Goal: Browse casually

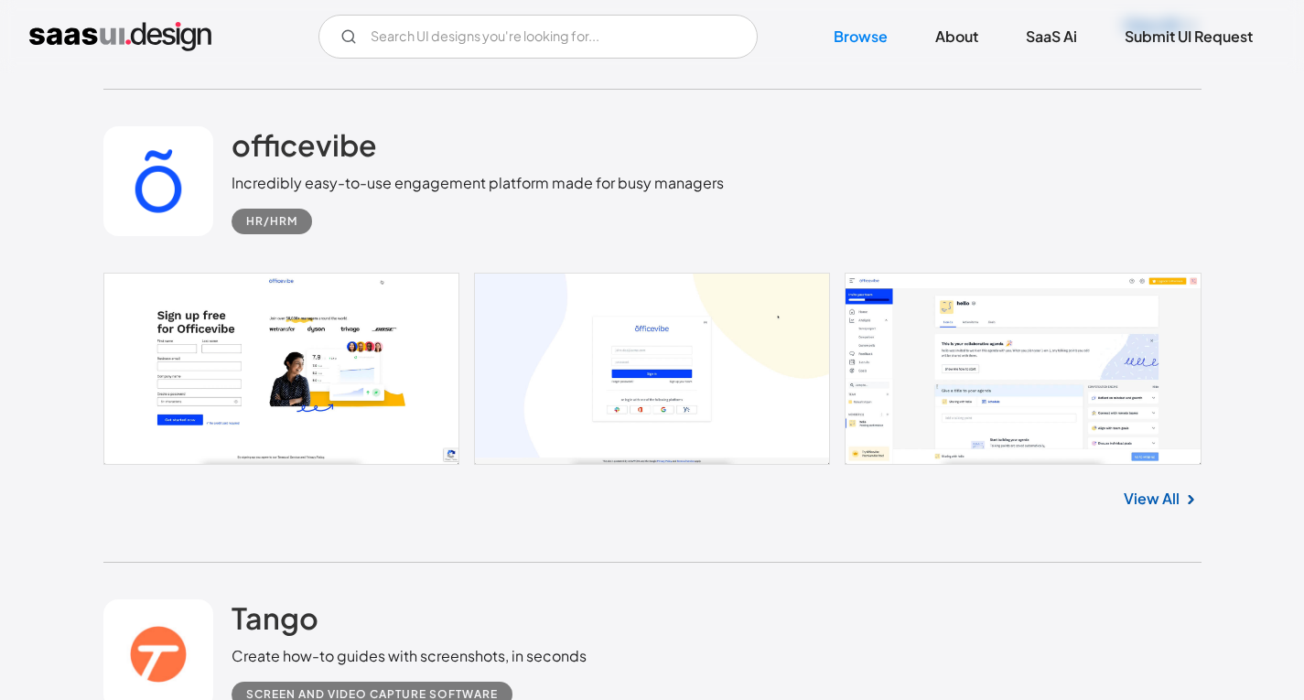
scroll to position [5752, 0]
click at [922, 342] on link at bounding box center [652, 368] width 1098 height 192
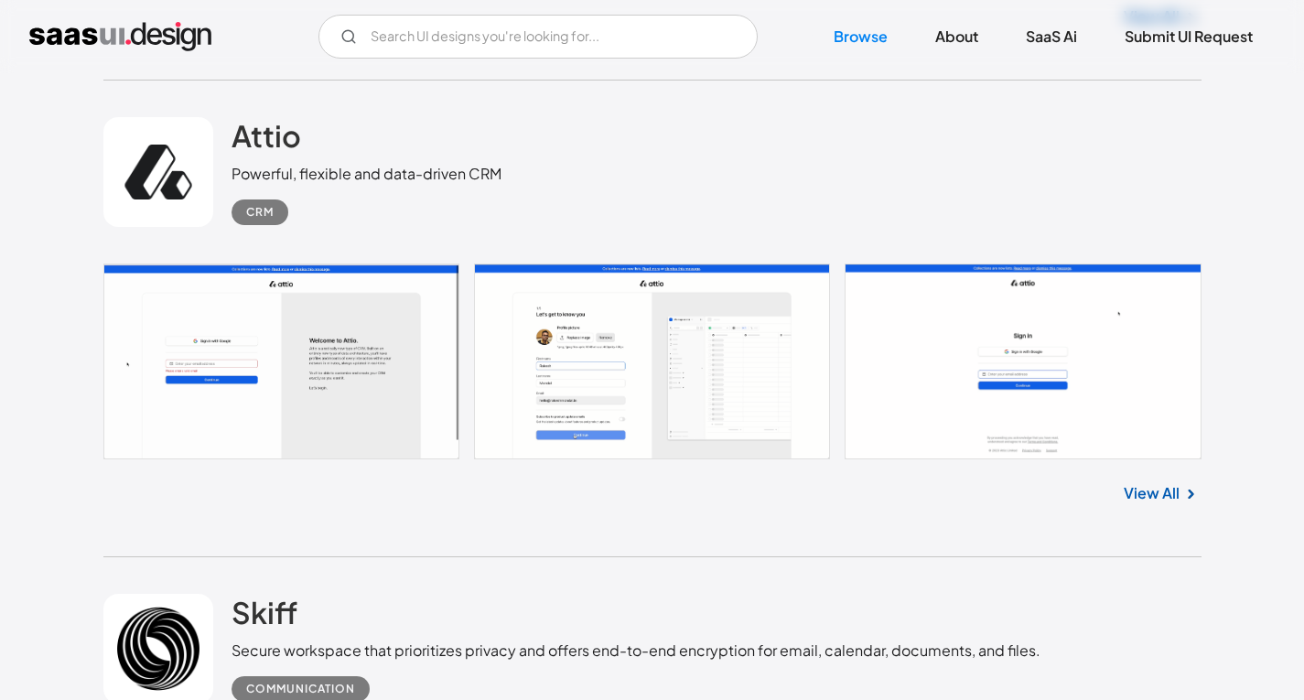
scroll to position [951, 0]
click at [1162, 489] on link "View All" at bounding box center [1151, 492] width 56 height 22
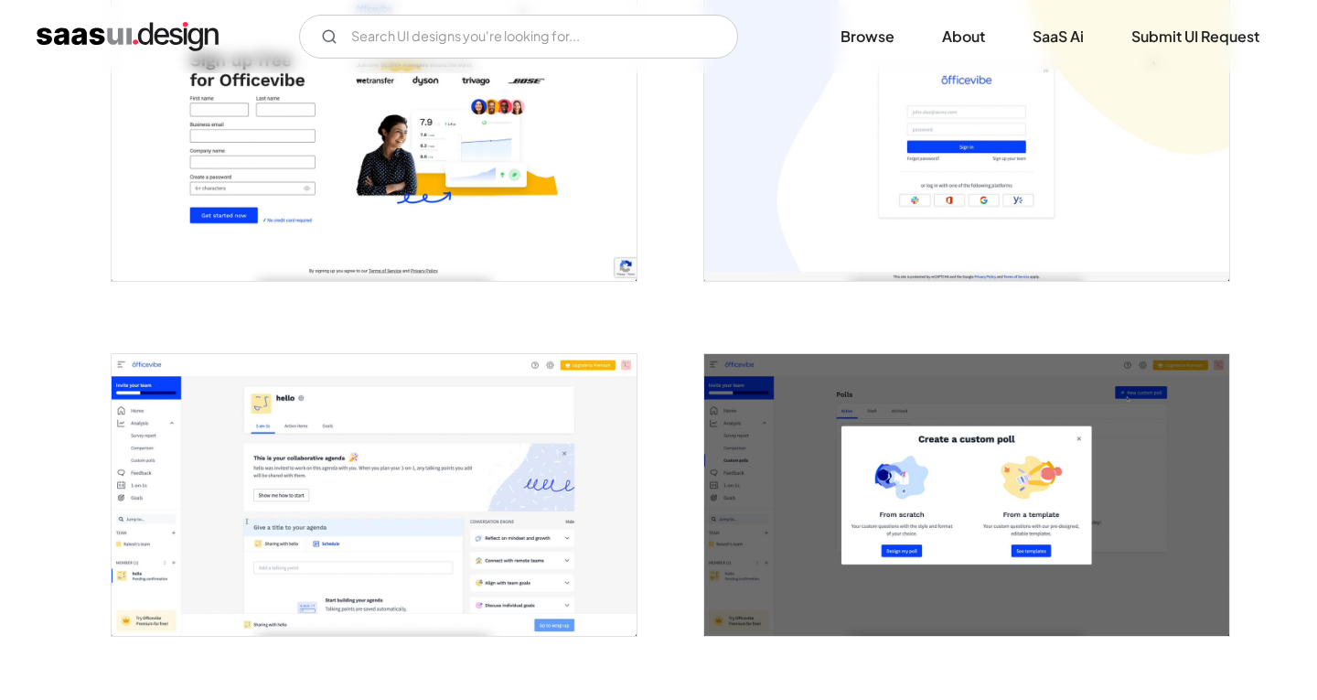
scroll to position [536, 0]
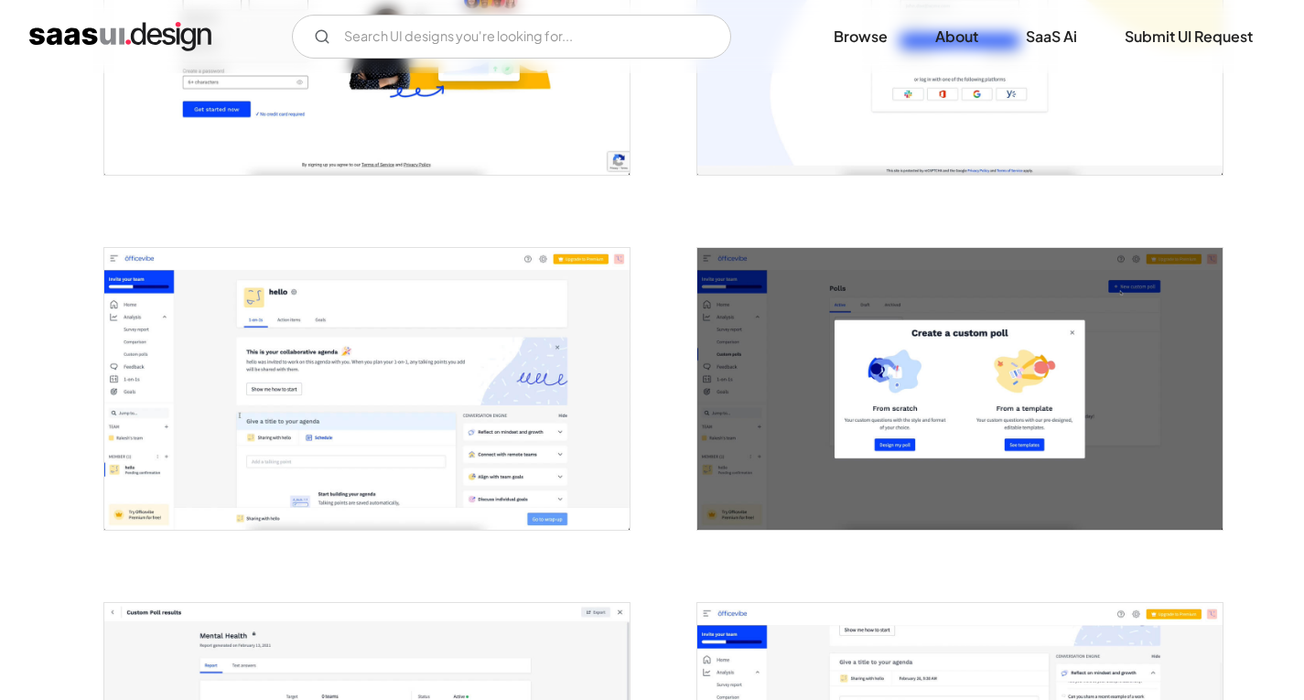
click at [498, 404] on img "open lightbox" at bounding box center [366, 389] width 525 height 282
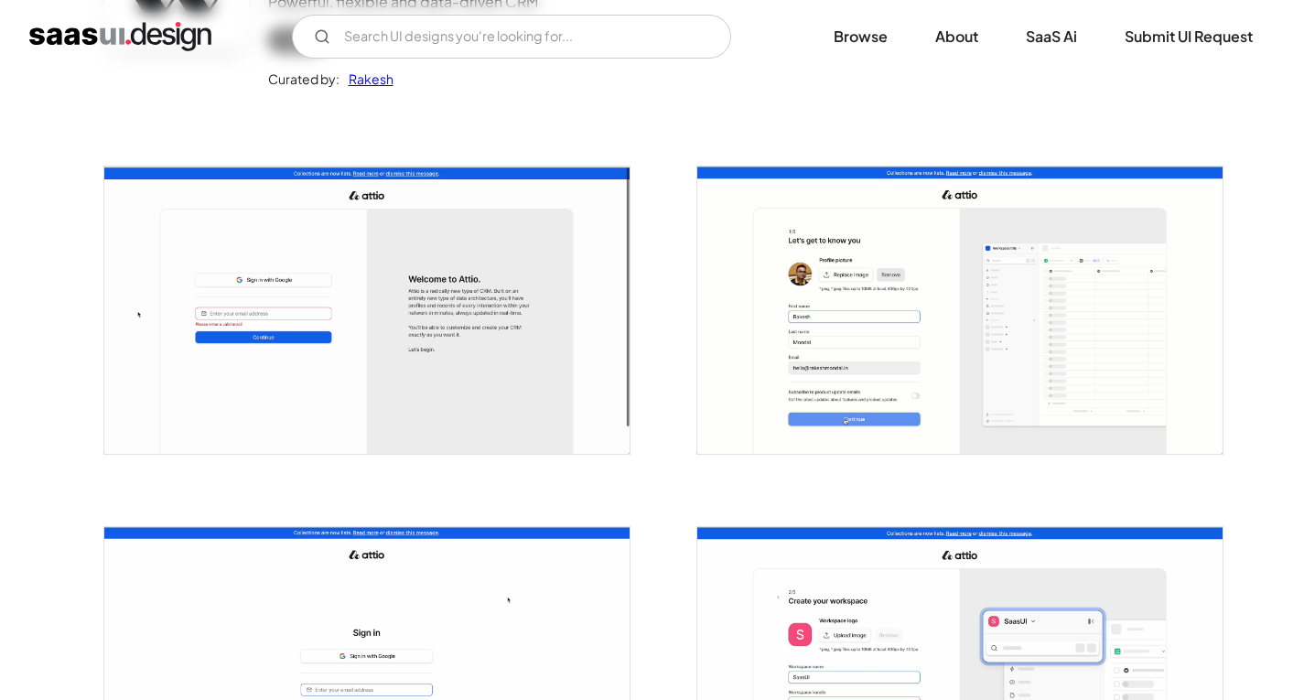
scroll to position [264, 0]
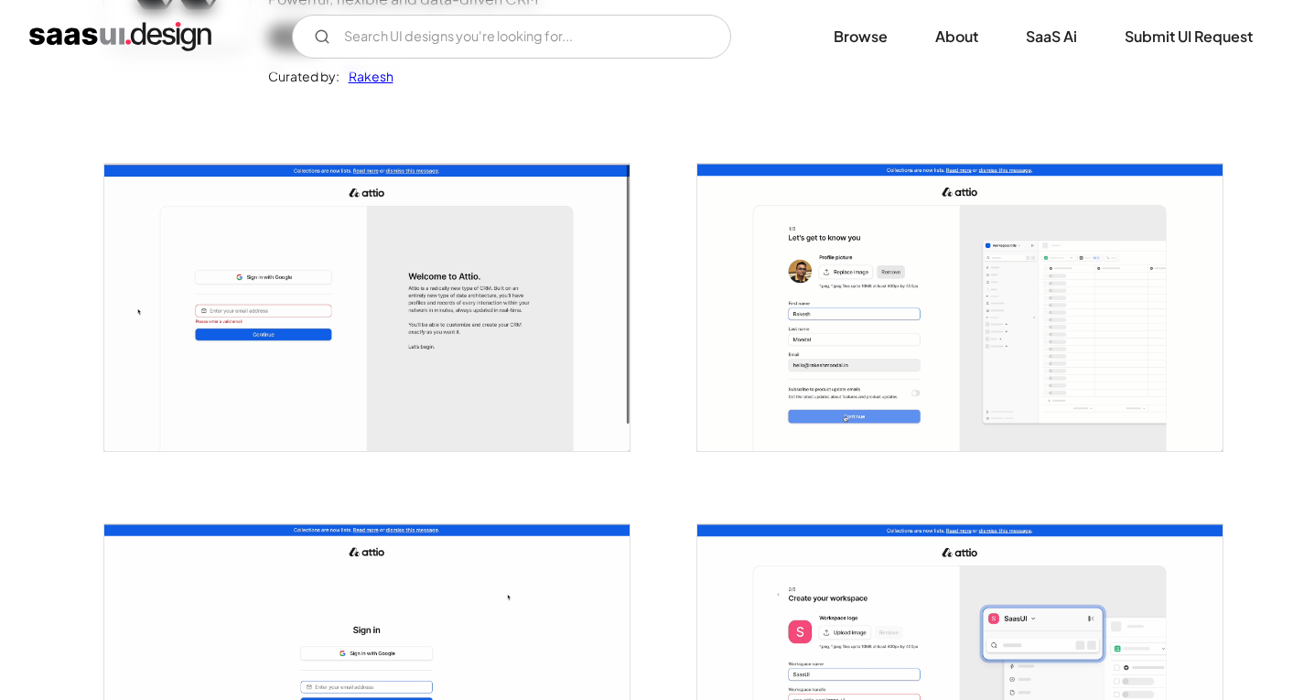
click at [476, 307] on img "open lightbox" at bounding box center [366, 307] width 525 height 287
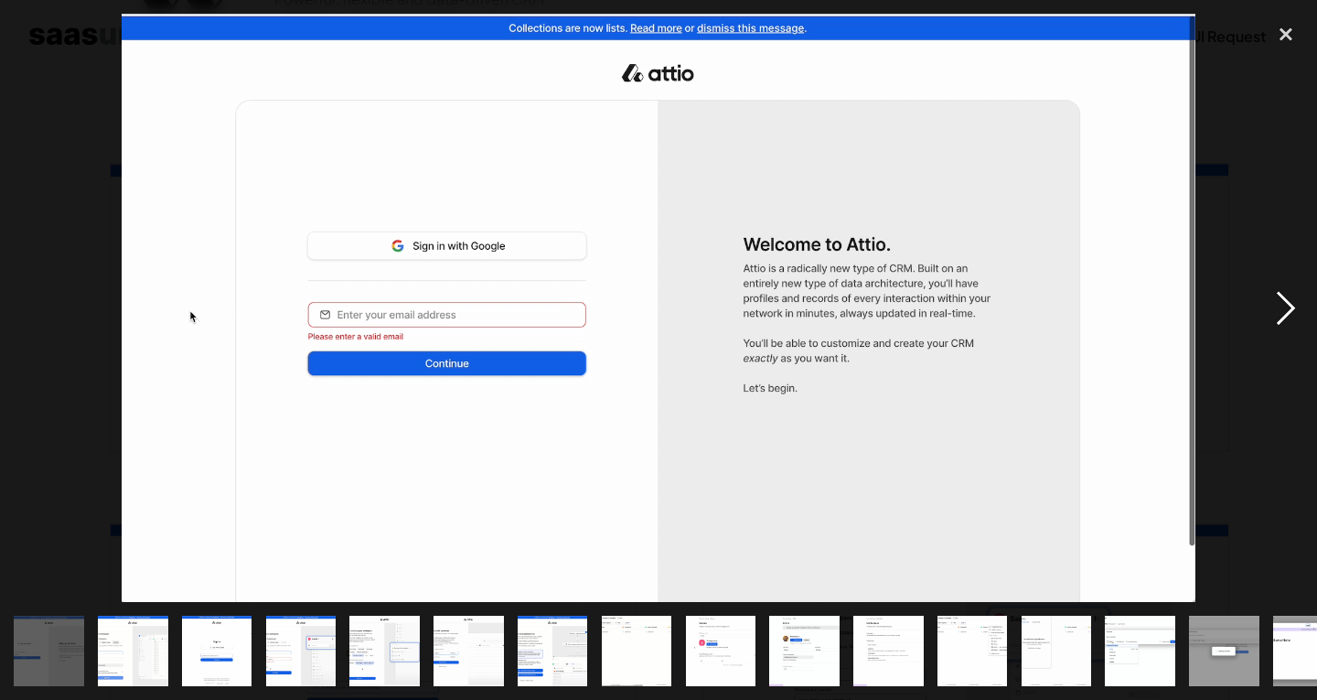
click at [1277, 317] on div "next image" at bounding box center [1286, 308] width 62 height 588
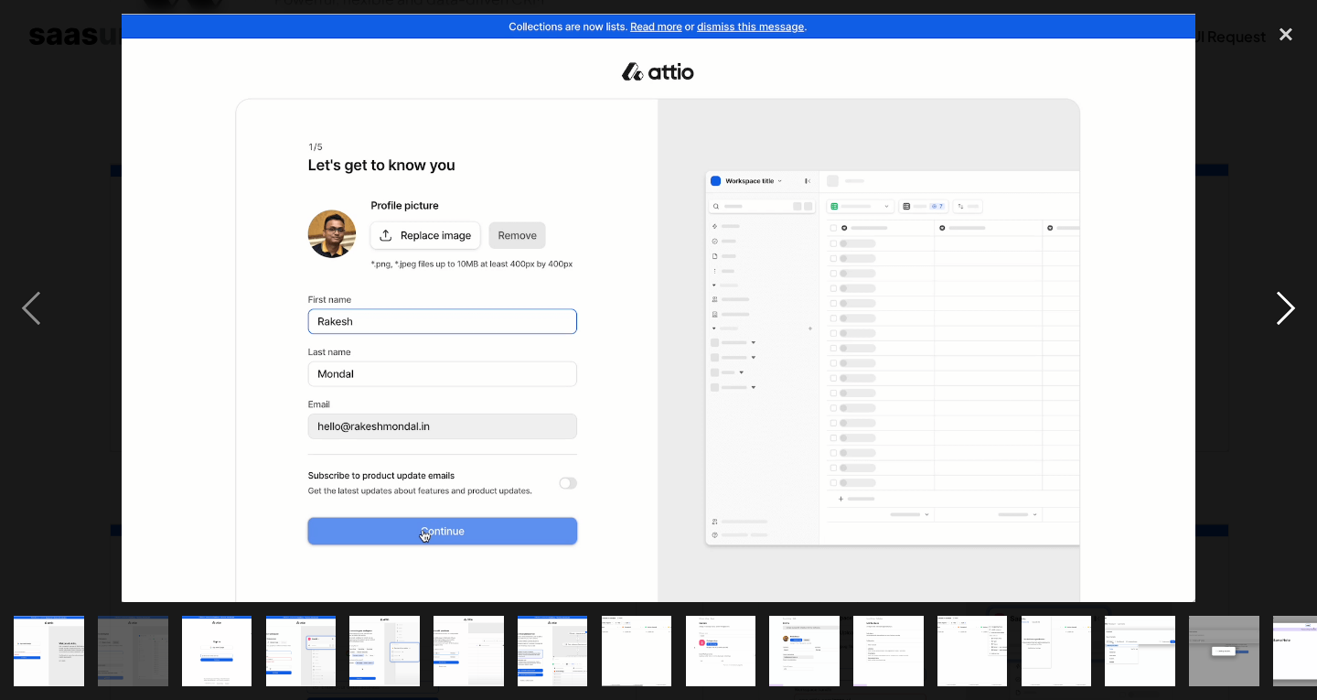
click at [1277, 317] on div "next image" at bounding box center [1286, 308] width 62 height 588
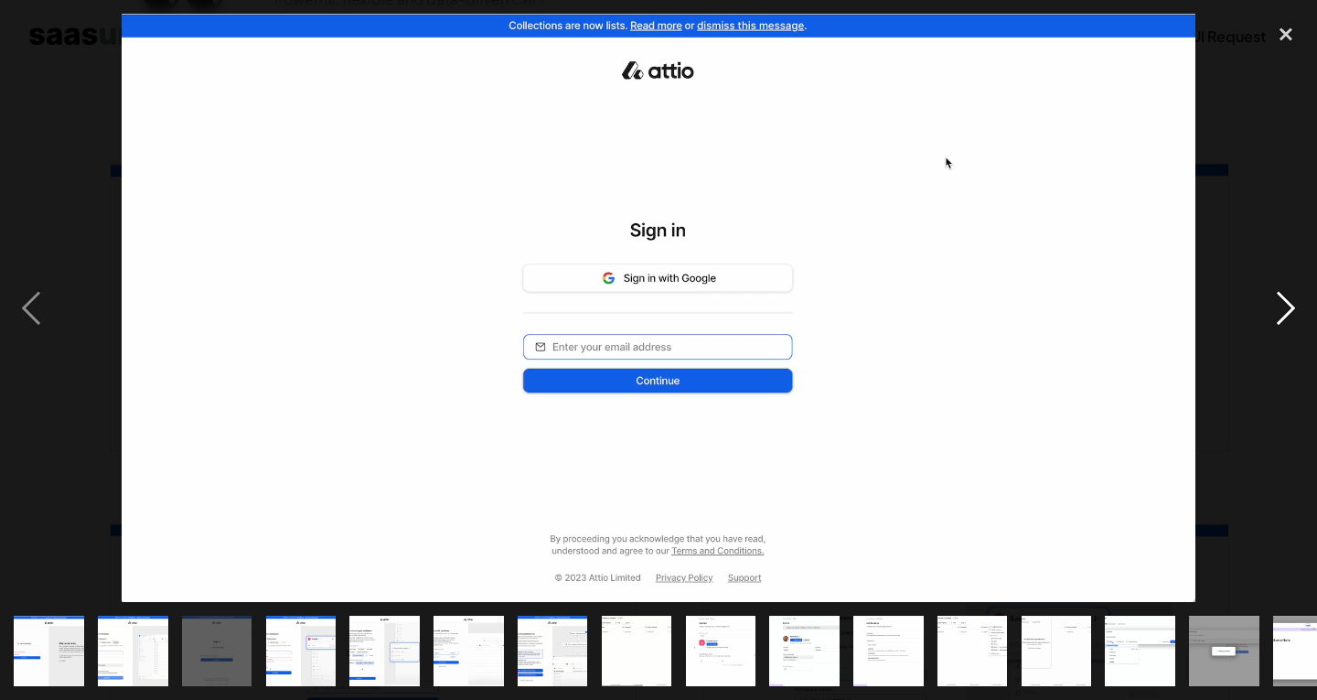
click at [1277, 317] on div "next image" at bounding box center [1286, 308] width 62 height 588
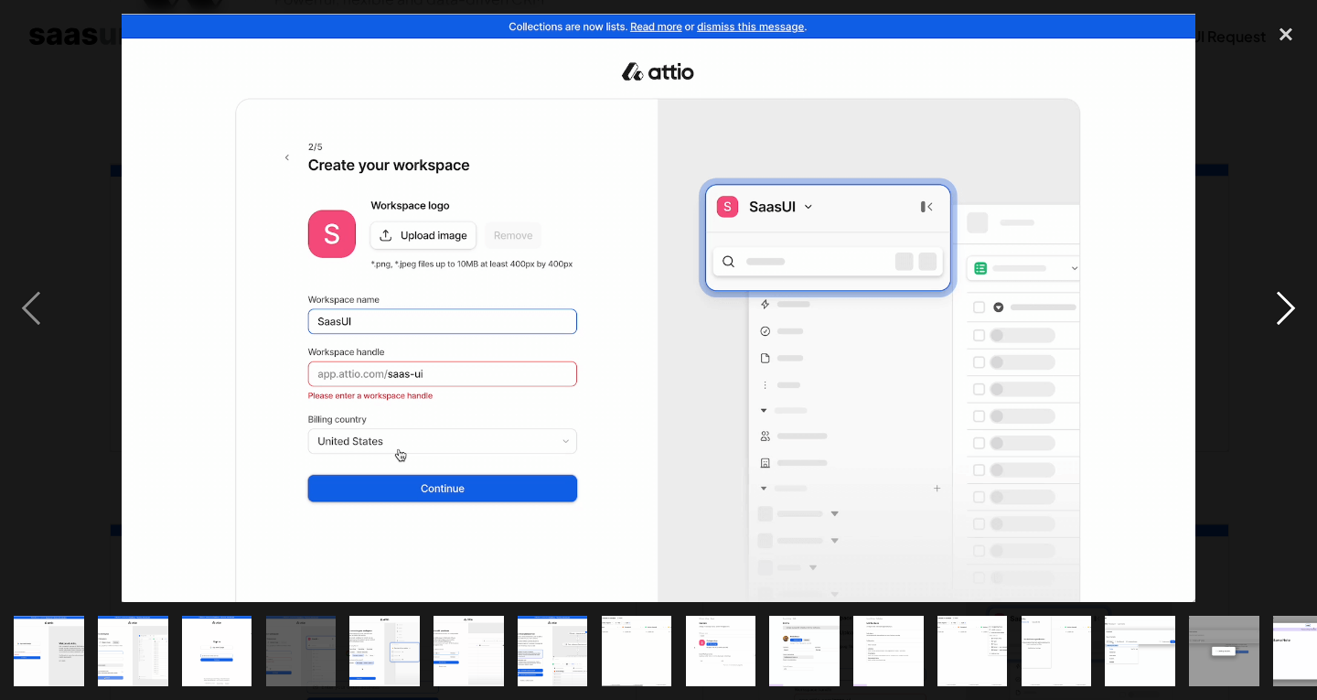
click at [1277, 317] on div "next image" at bounding box center [1286, 308] width 62 height 588
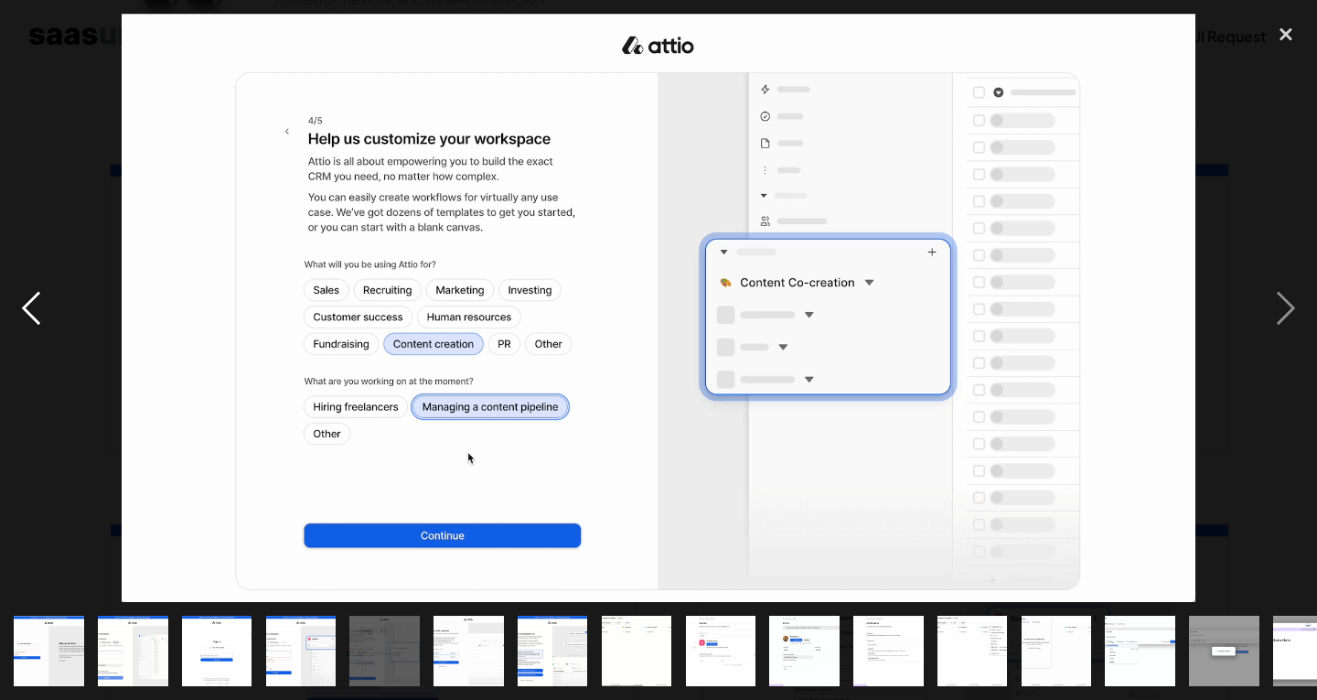
click at [21, 308] on div "previous image" at bounding box center [31, 308] width 62 height 588
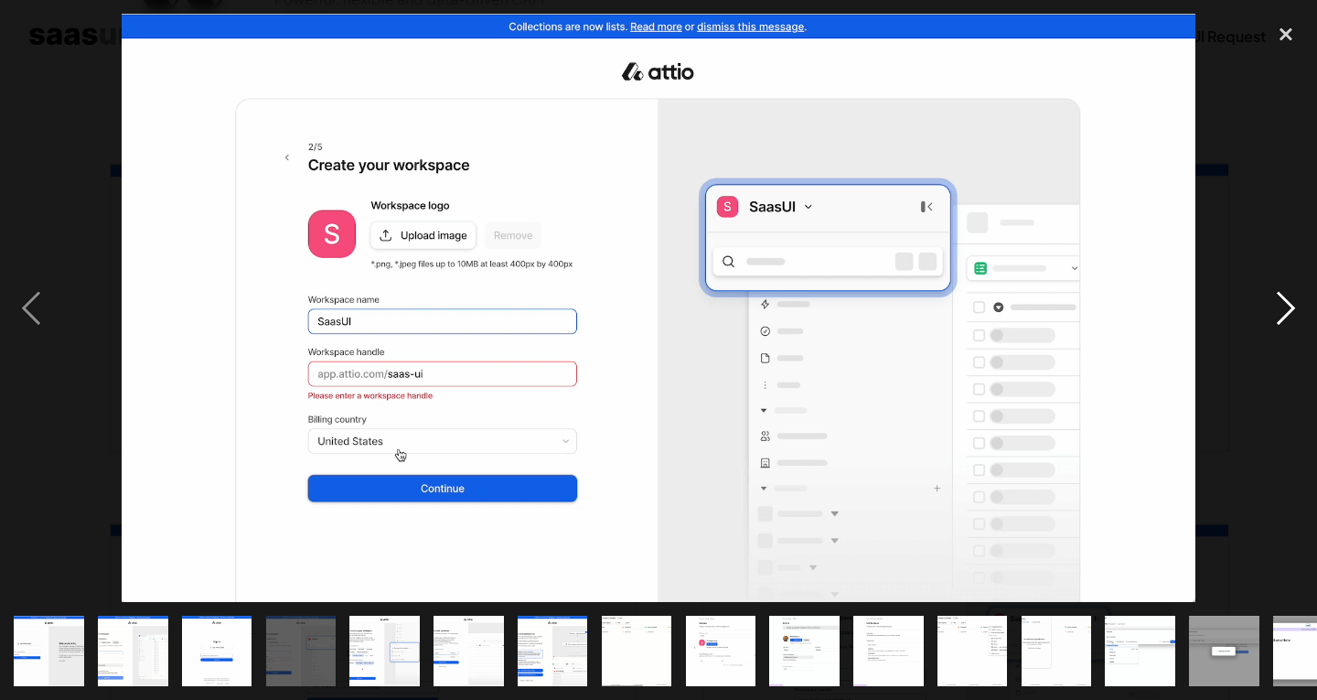
click at [1283, 310] on div "next image" at bounding box center [1286, 308] width 62 height 588
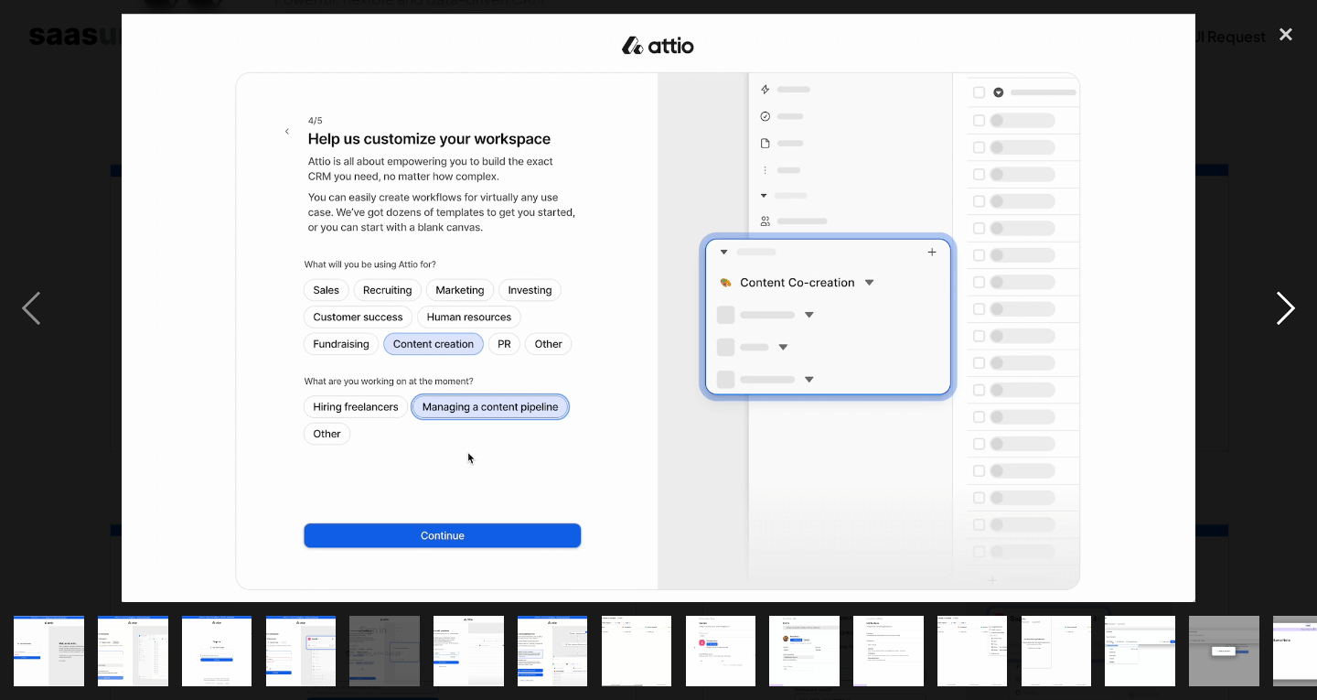
click at [1283, 310] on div "next image" at bounding box center [1286, 308] width 62 height 588
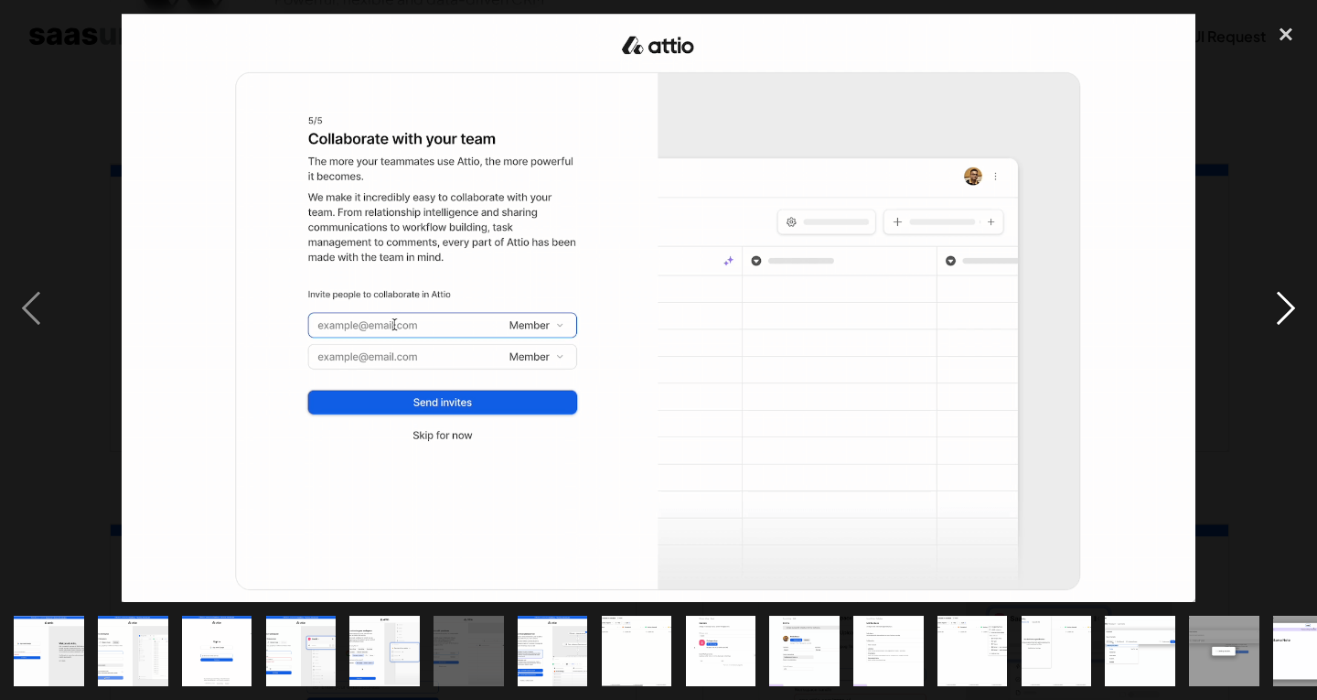
click at [1283, 310] on div "next image" at bounding box center [1286, 308] width 62 height 588
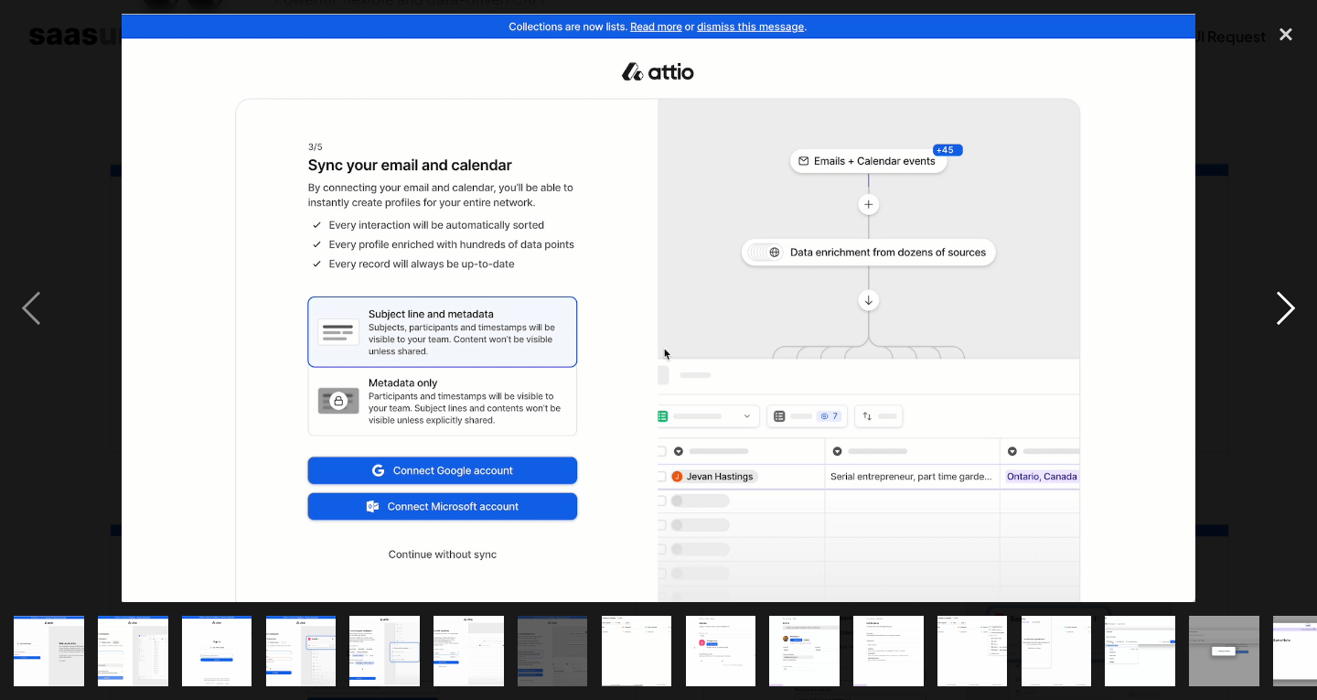
click at [1283, 310] on div "next image" at bounding box center [1286, 308] width 62 height 588
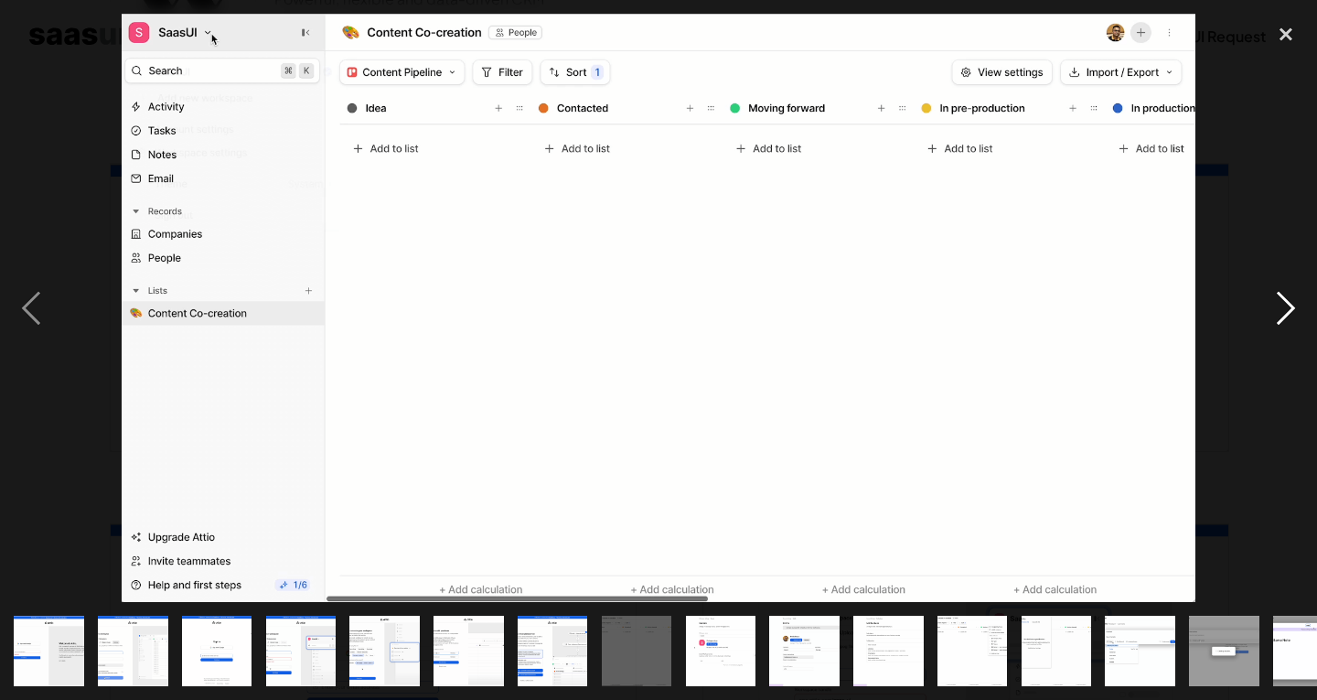
click at [1283, 310] on div "next image" at bounding box center [1286, 308] width 62 height 588
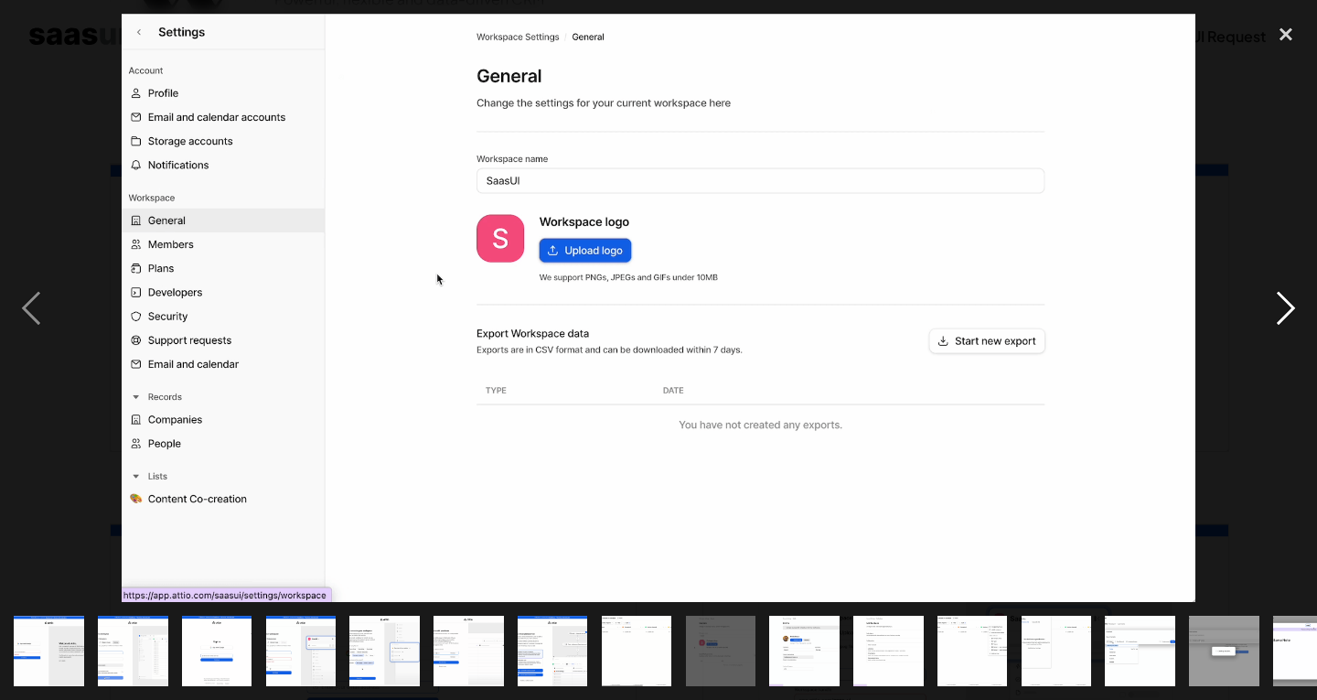
click at [1283, 310] on div "next image" at bounding box center [1286, 308] width 62 height 588
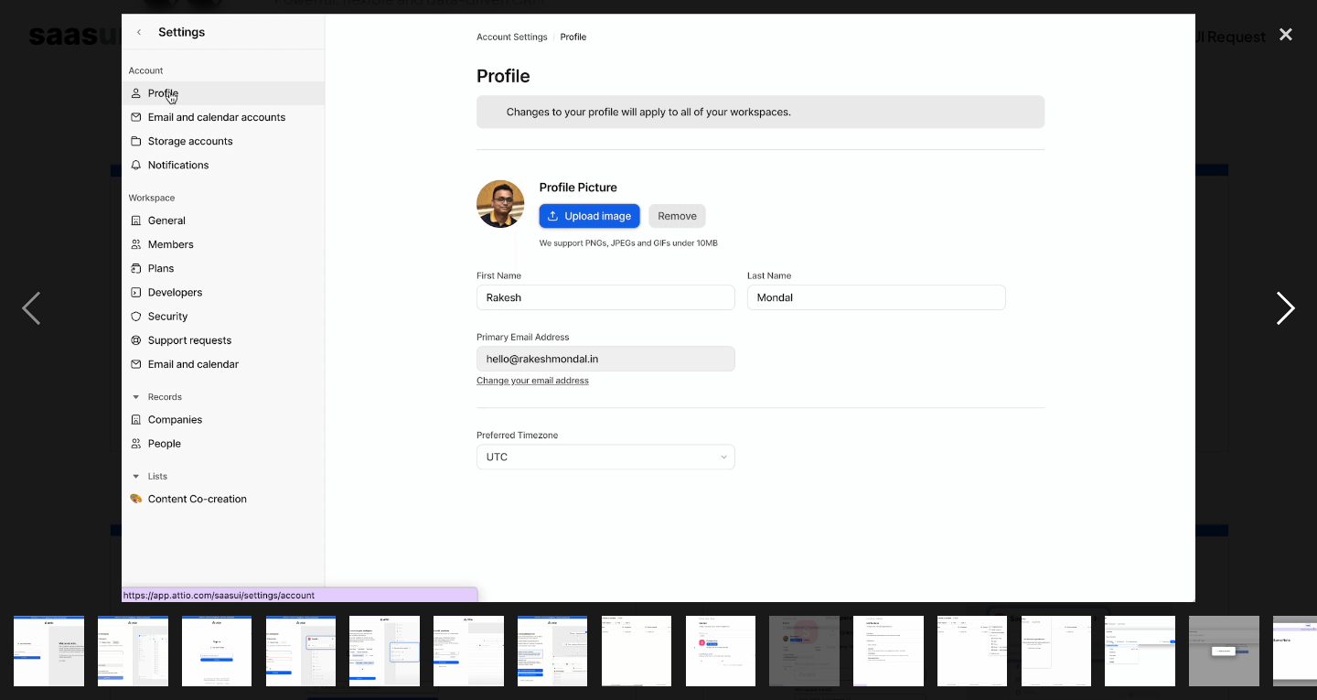
click at [1283, 310] on div "next image" at bounding box center [1286, 308] width 62 height 588
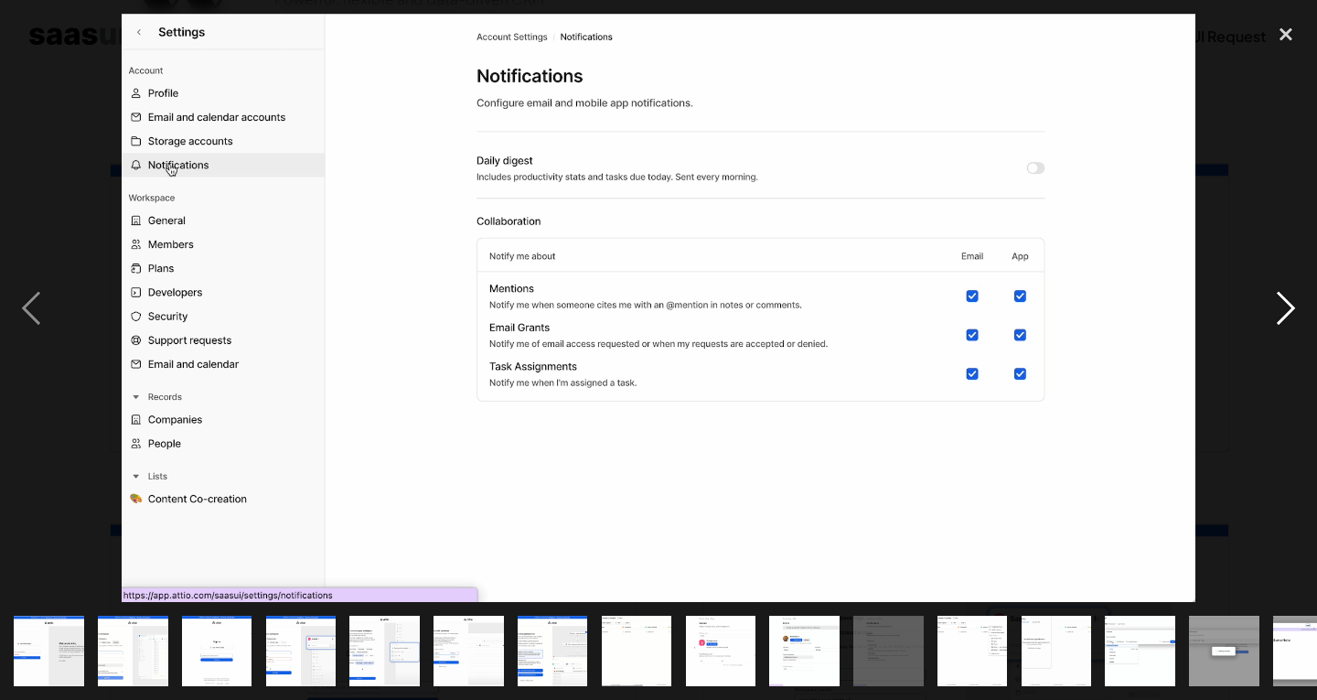
click at [1283, 310] on div "next image" at bounding box center [1286, 308] width 62 height 588
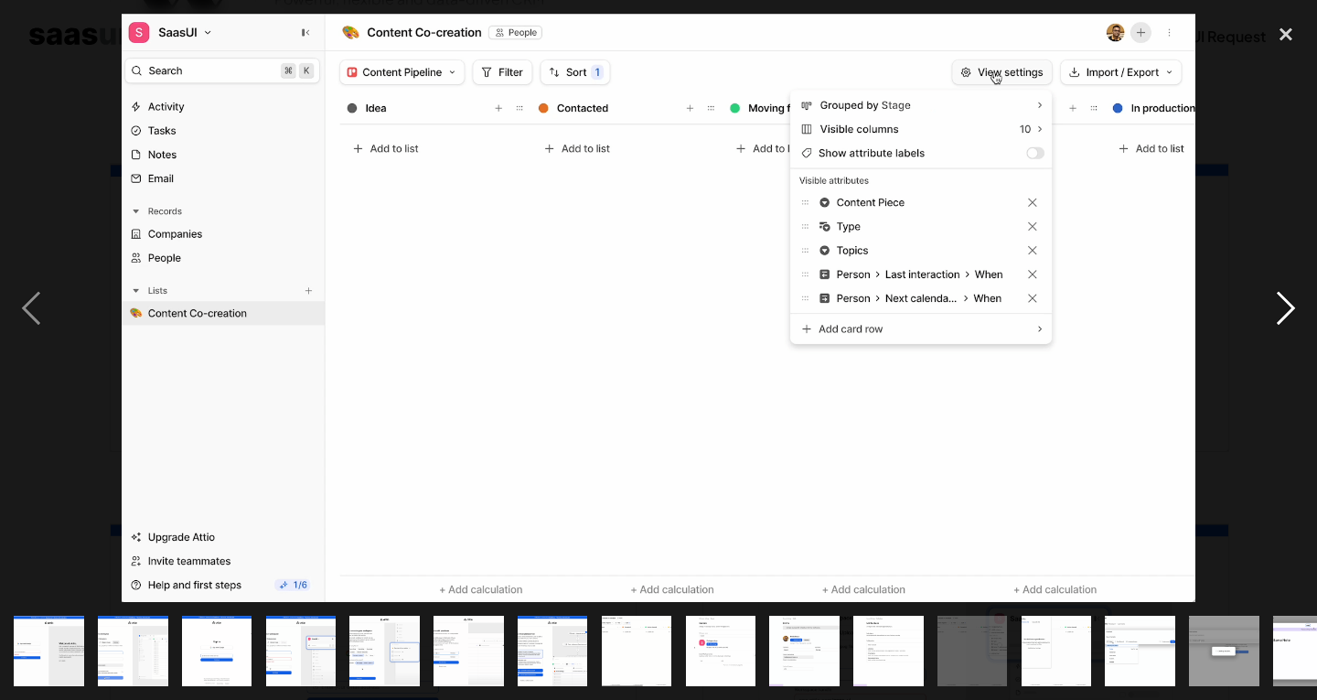
click at [1283, 310] on div "next image" at bounding box center [1286, 308] width 62 height 588
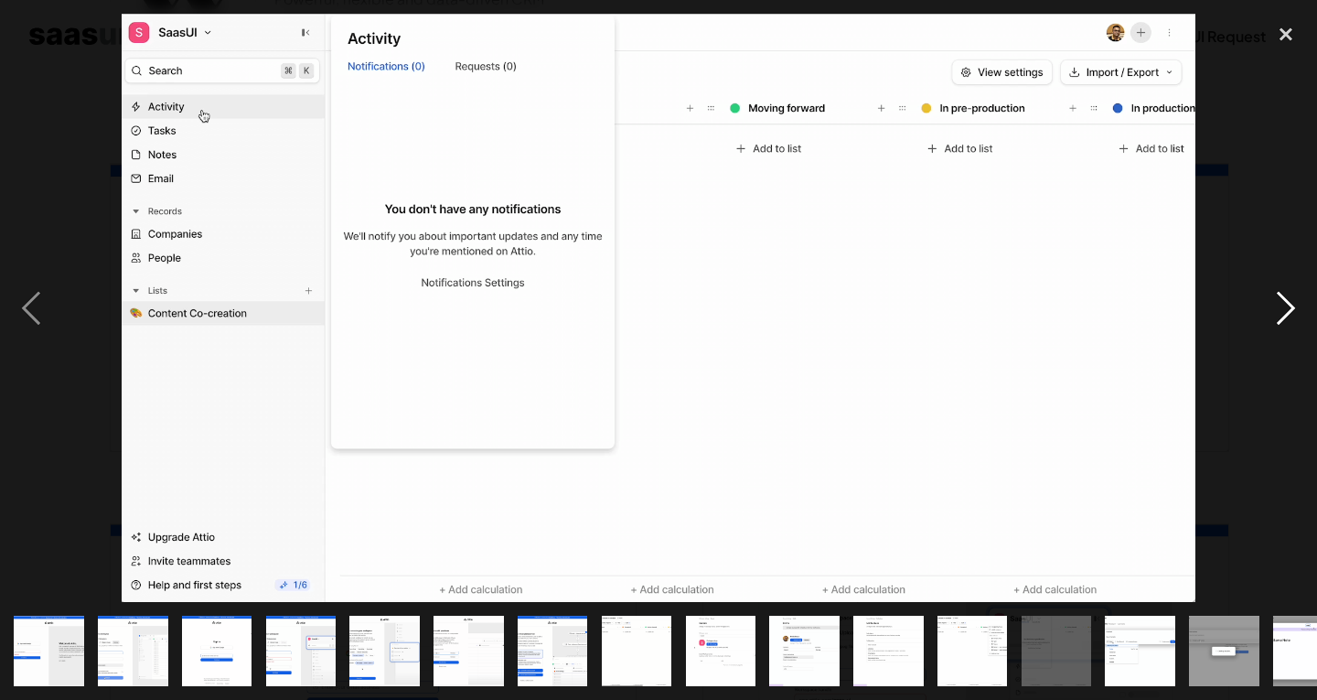
click at [1283, 310] on div "next image" at bounding box center [1286, 308] width 62 height 588
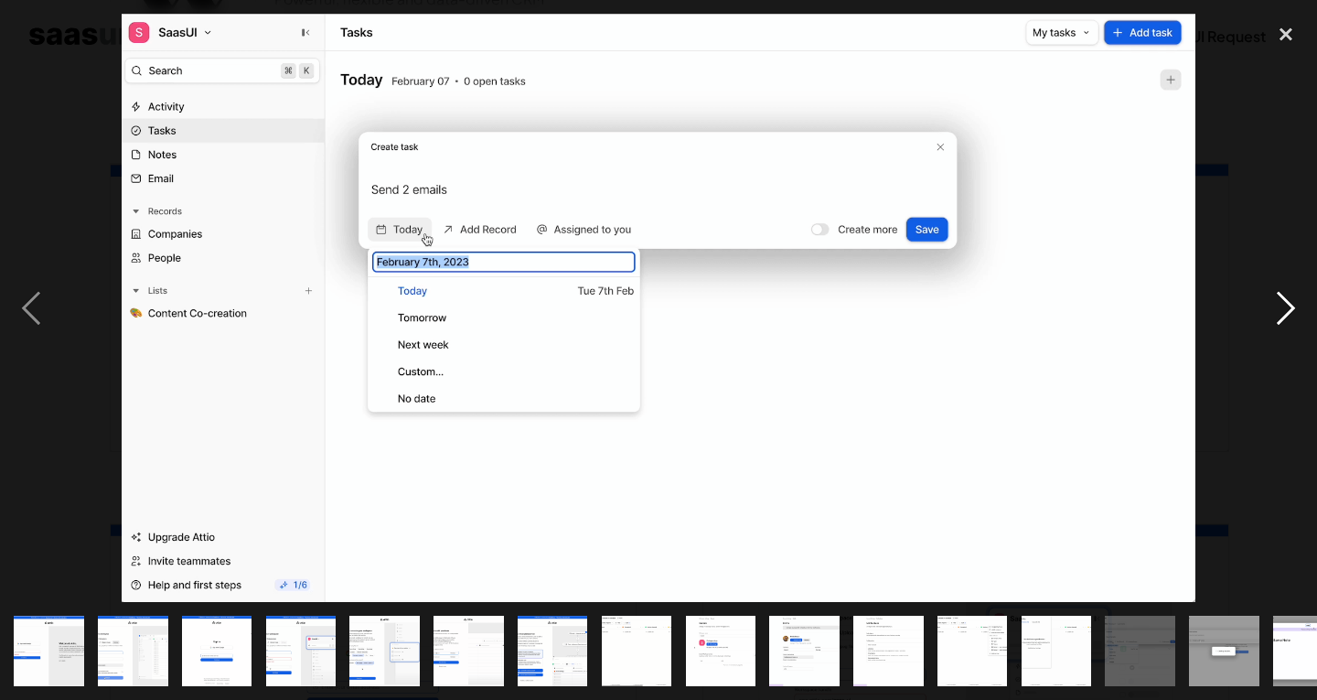
click at [1283, 310] on div "next image" at bounding box center [1286, 308] width 62 height 588
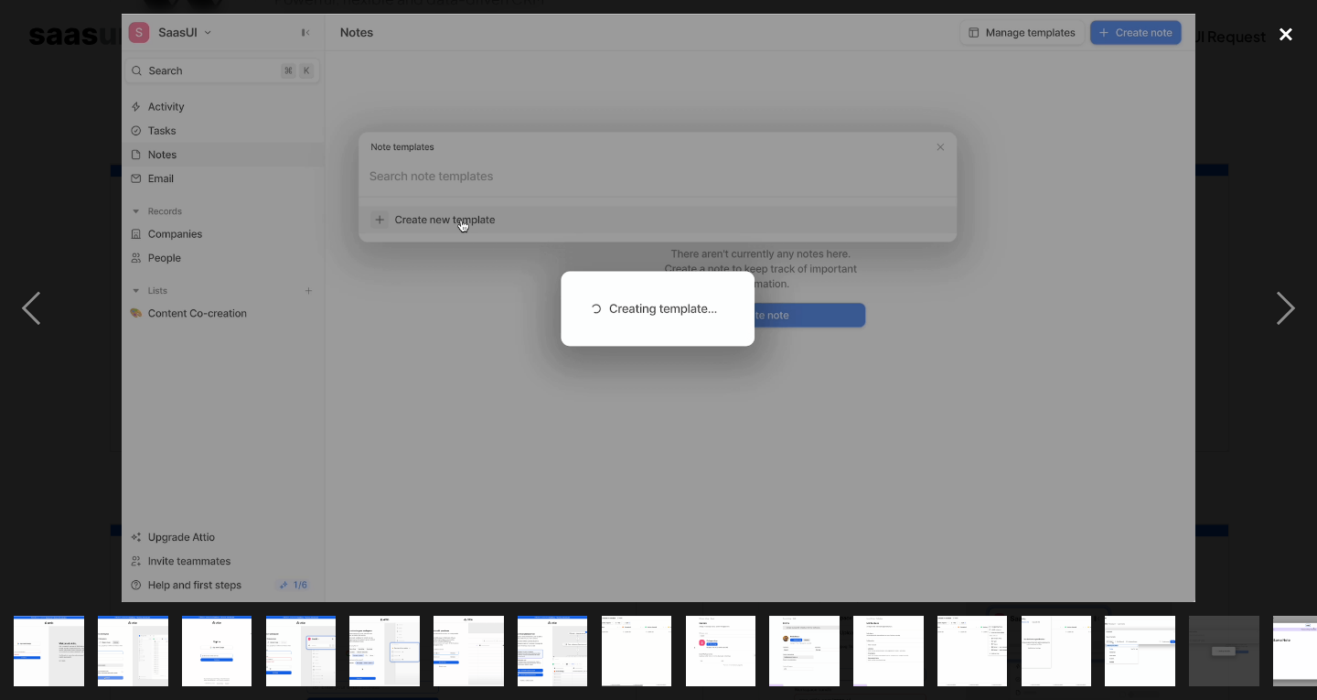
click at [1285, 33] on div "close lightbox" at bounding box center [1286, 34] width 62 height 40
